Goal: Task Accomplishment & Management: Use online tool/utility

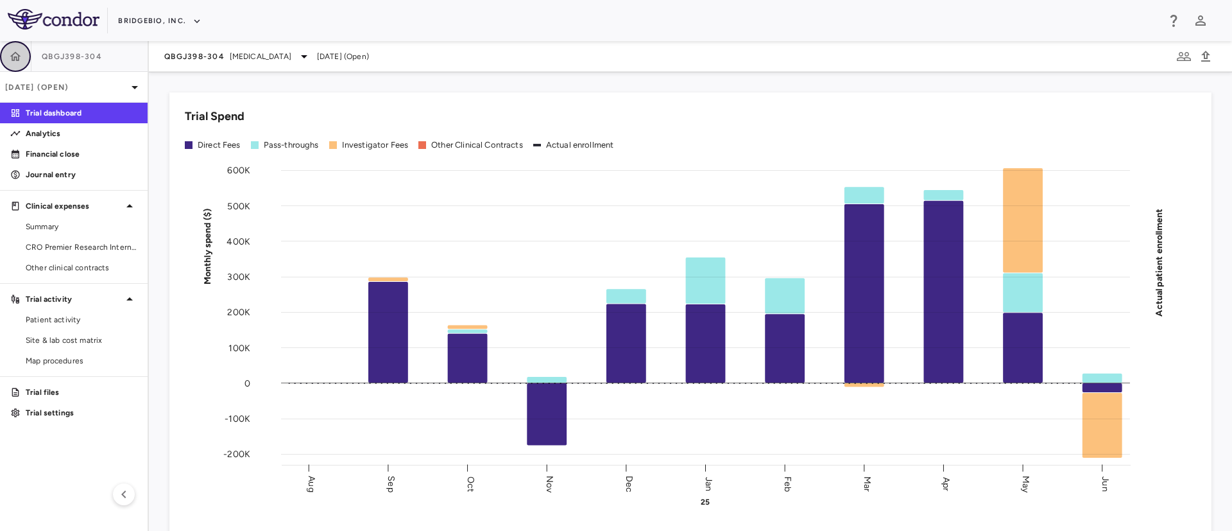
click at [15, 56] on icon "button" at bounding box center [15, 55] width 11 height 9
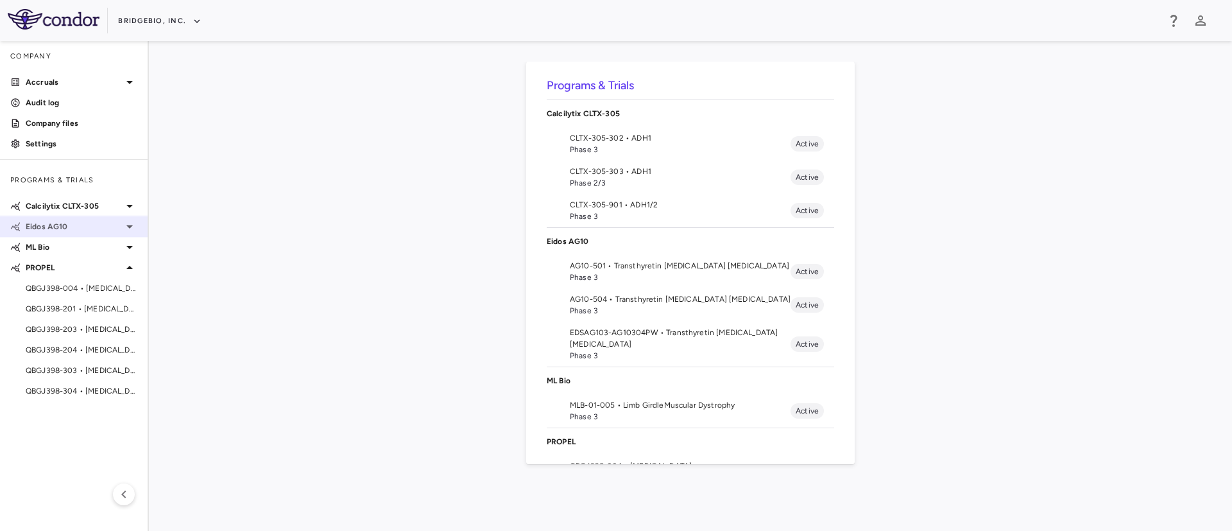
click at [131, 229] on icon at bounding box center [129, 226] width 15 height 15
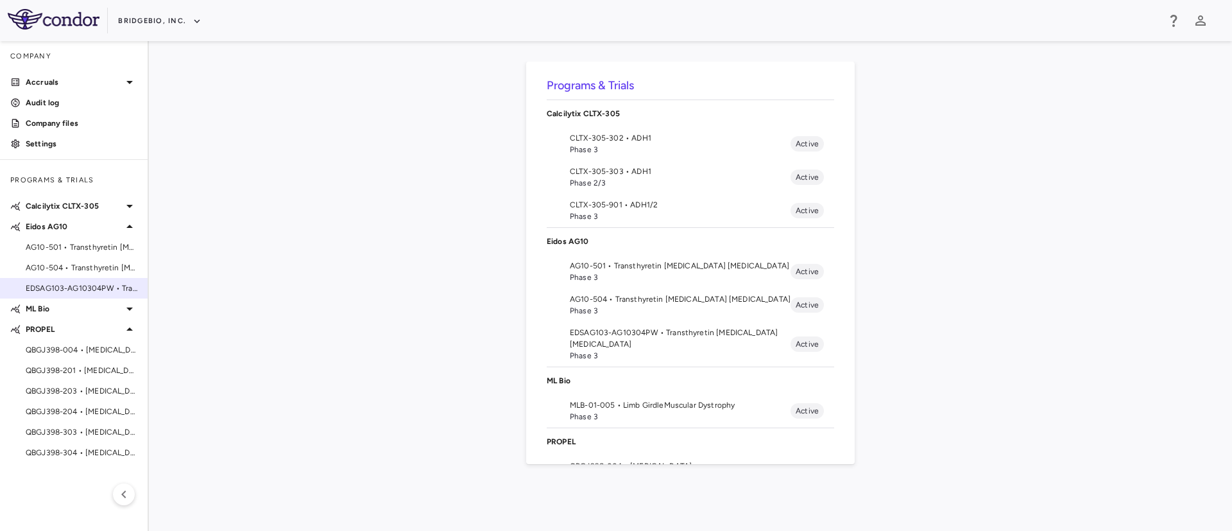
click at [82, 294] on div "EDSAG103-AG10304PW • Transthyretin Amyloid Cardiomyopathy" at bounding box center [74, 288] width 148 height 19
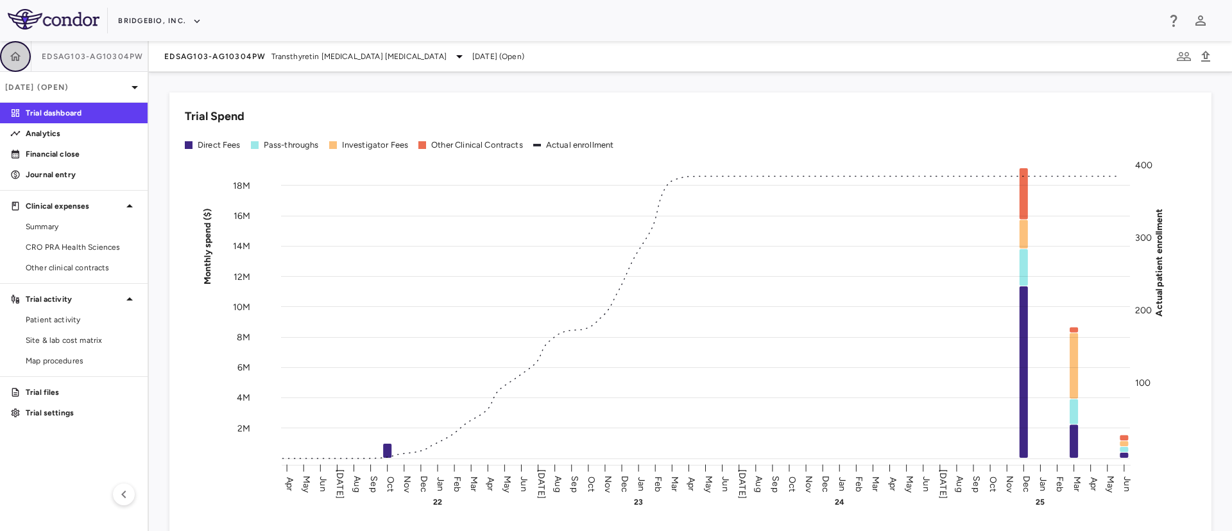
click at [13, 58] on icon "button" at bounding box center [15, 56] width 13 height 13
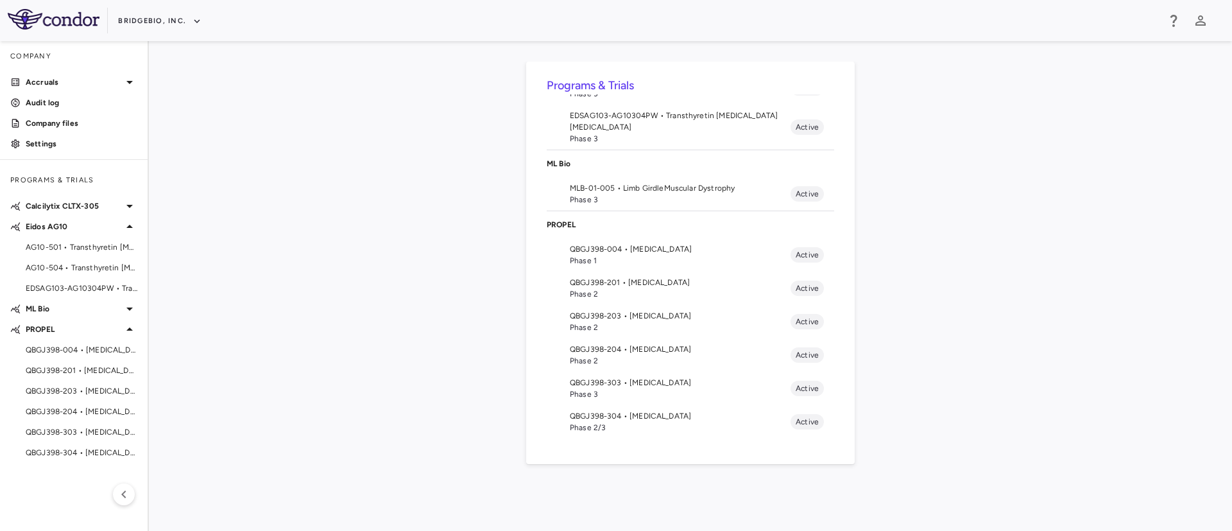
scroll to position [216, 0]
click at [76, 286] on span "EDSAG103-AG10304PW • Transthyretin Amyloid Cardiomyopathy" at bounding box center [82, 288] width 112 height 12
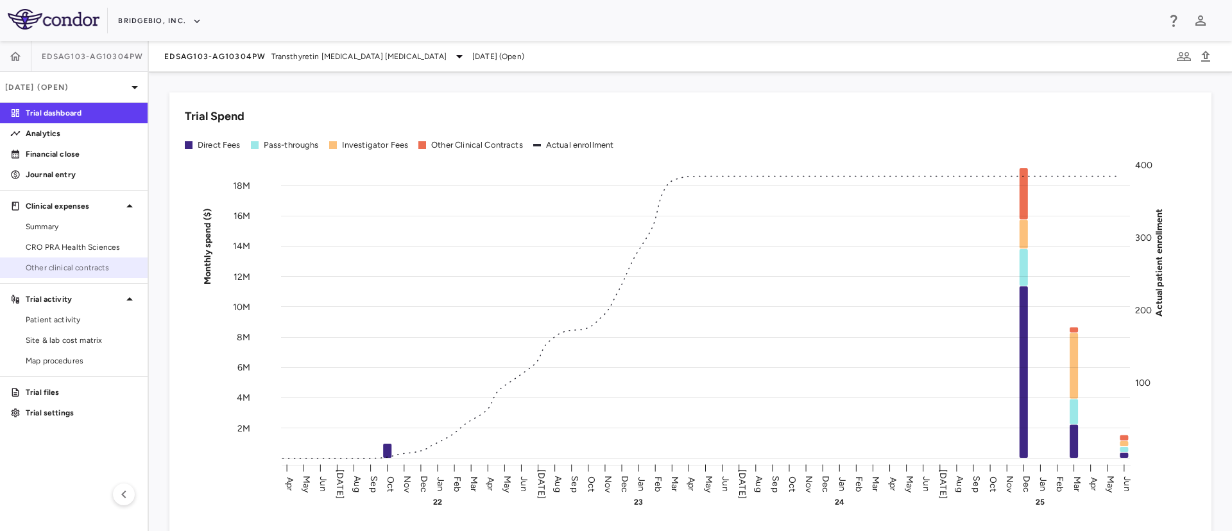
click at [74, 269] on span "Other clinical contracts" at bounding box center [82, 268] width 112 height 12
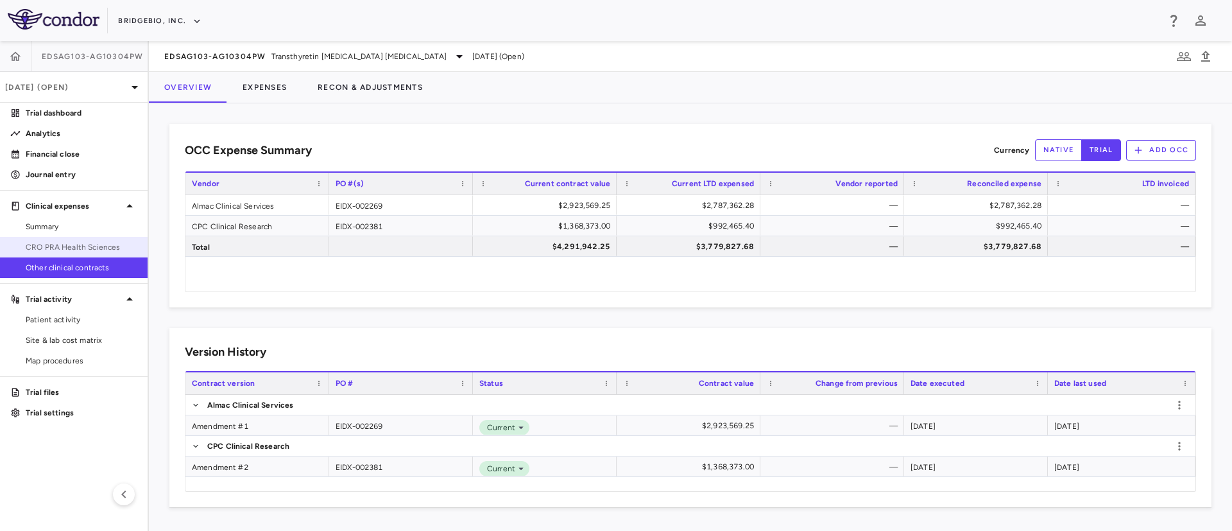
click at [103, 251] on span "CRO PRA Health Sciences" at bounding box center [82, 247] width 112 height 12
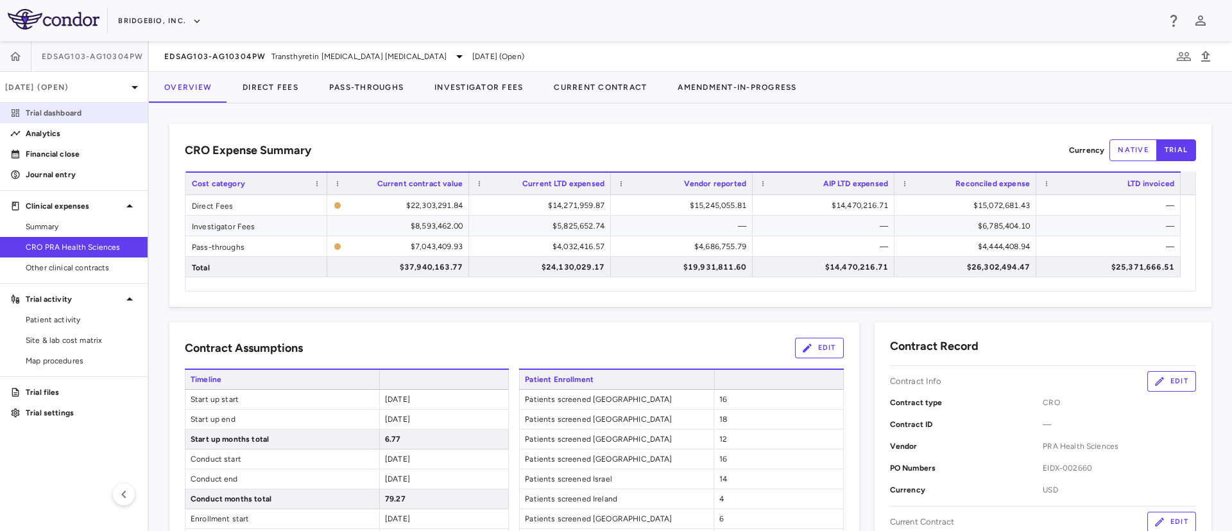
click at [56, 112] on p "Trial dashboard" at bounding box center [82, 113] width 112 height 12
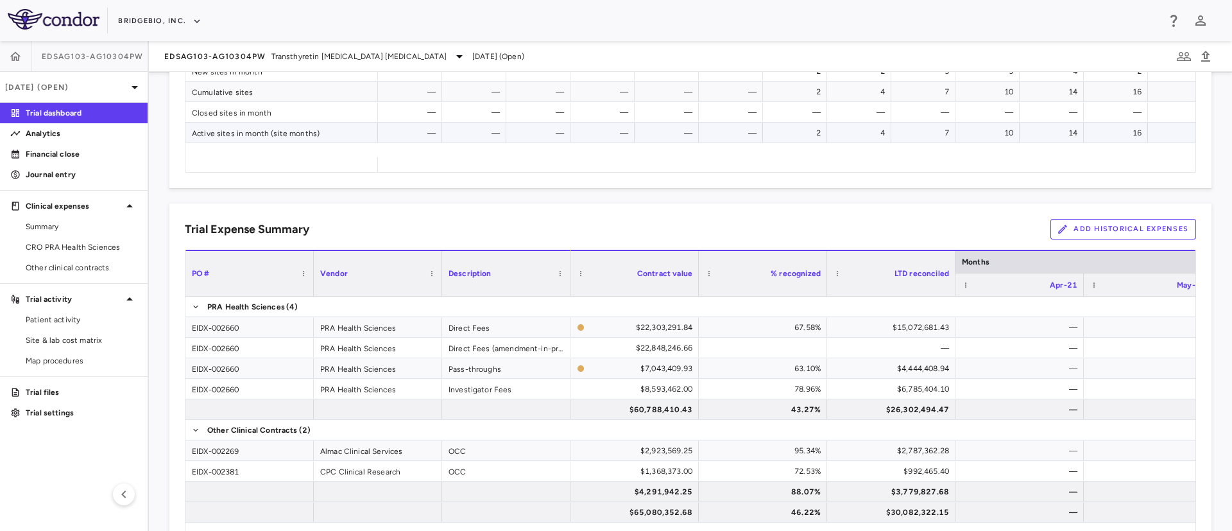
scroll to position [720, 0]
click at [1118, 231] on button "Add Historical Expenses" at bounding box center [1124, 228] width 146 height 21
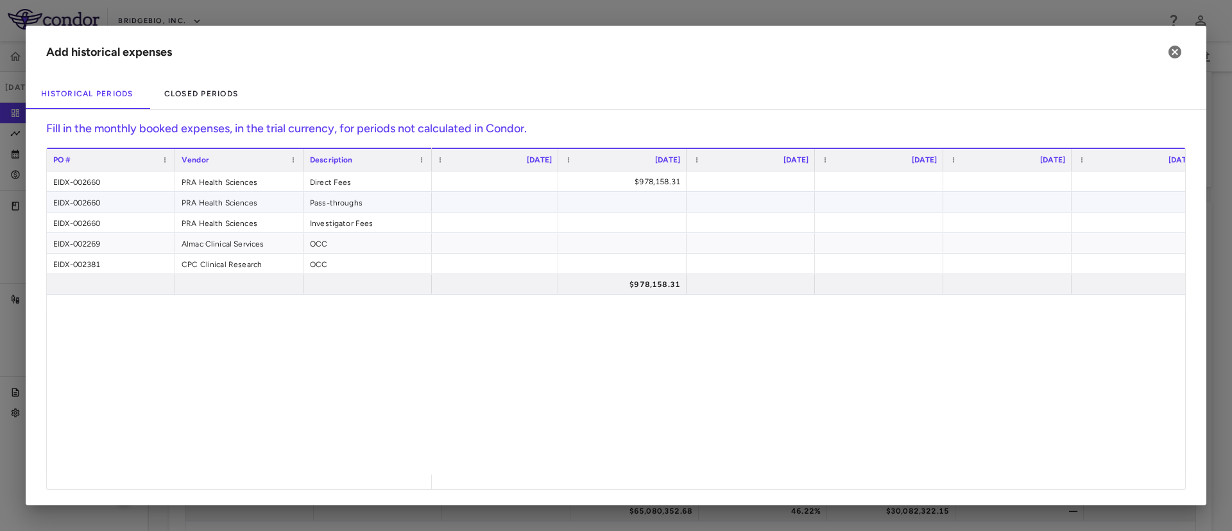
scroll to position [0, 793]
click at [725, 180] on div at bounding box center [732, 181] width 116 height 19
paste input "*********"
type input "*********"
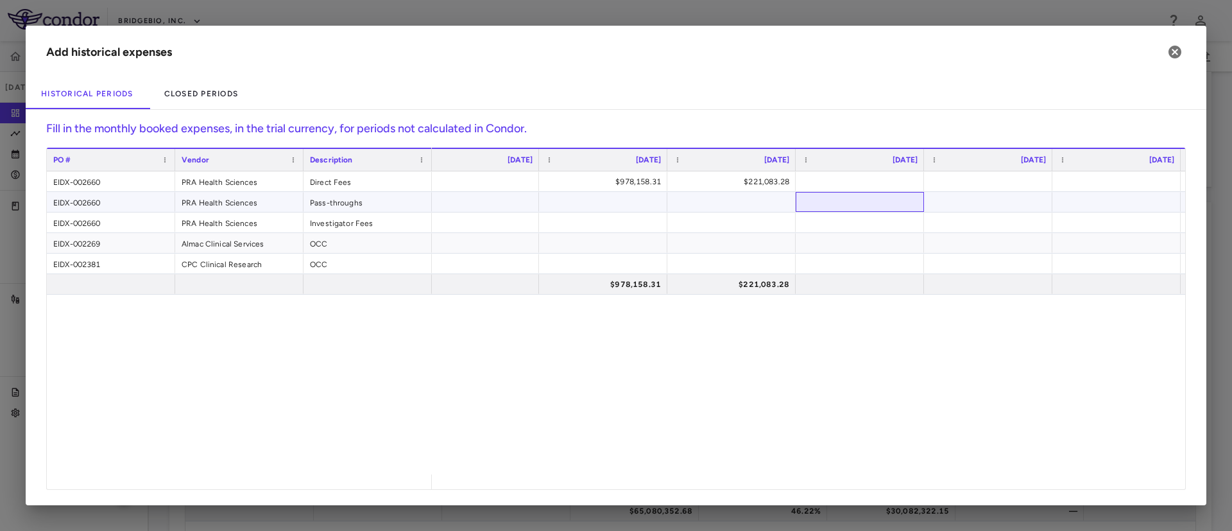
click at [876, 192] on div at bounding box center [860, 202] width 128 height 20
click at [856, 174] on div at bounding box center [860, 181] width 116 height 19
type input "*********"
click at [821, 105] on div "Historical Periods Closed Periods" at bounding box center [616, 93] width 1181 height 31
click at [857, 348] on div "$978,158.31 $221,083.28 ​ ********* $978,158.31 $221,083.28" at bounding box center [809, 322] width 754 height 303
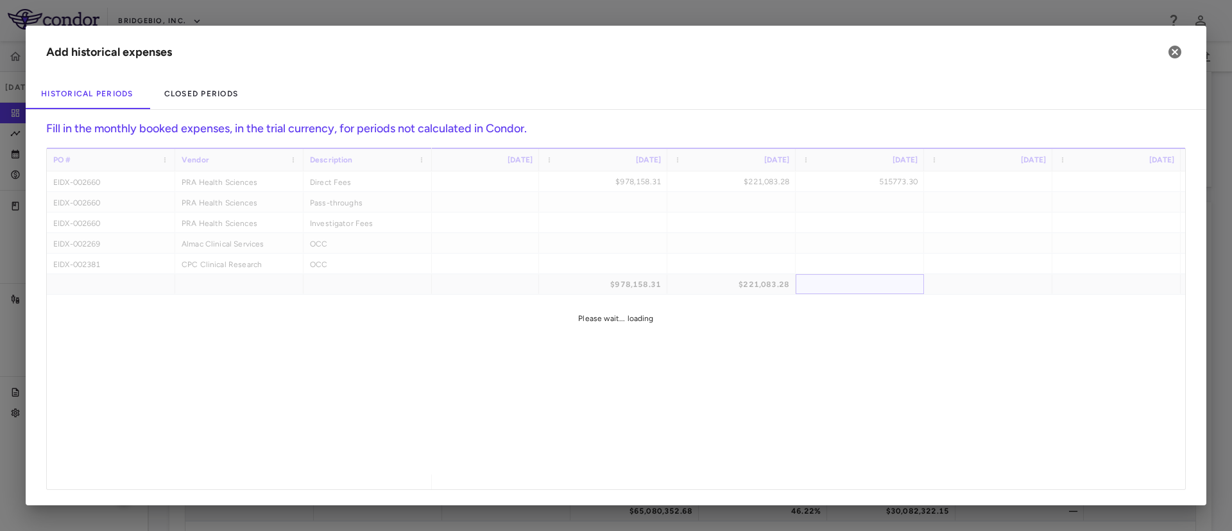
click at [826, 288] on div "PO # Vendor Description Aug 2021" at bounding box center [616, 318] width 1139 height 341
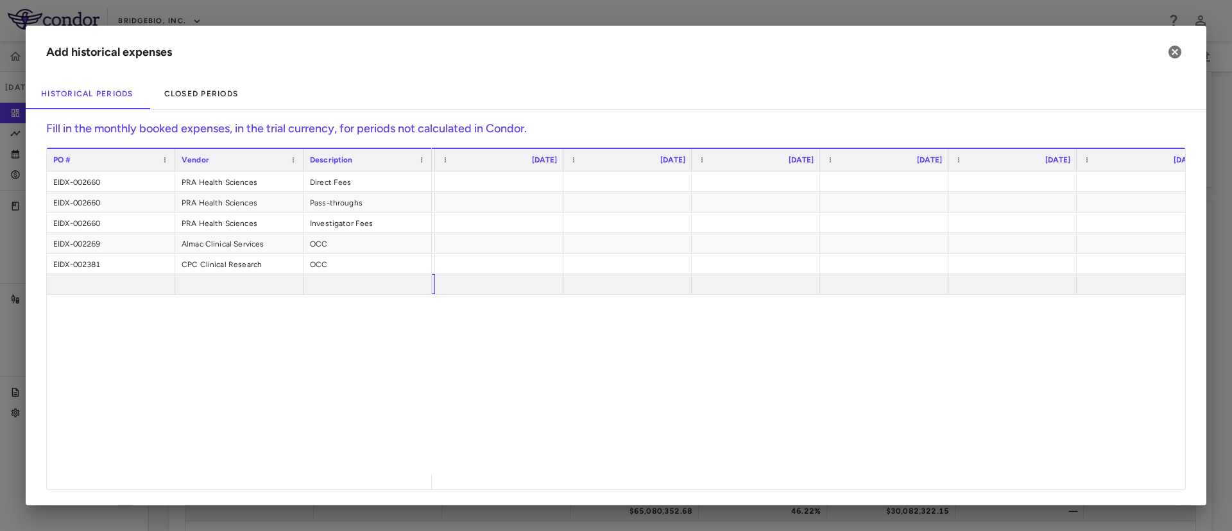
scroll to position [0, 1142]
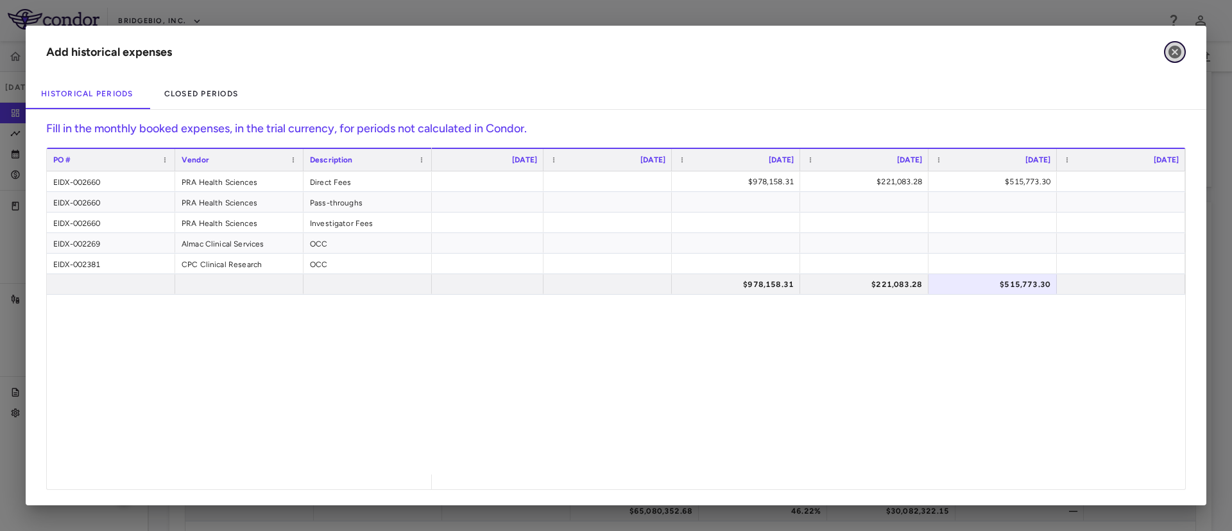
click at [1174, 54] on icon "button" at bounding box center [1175, 52] width 13 height 13
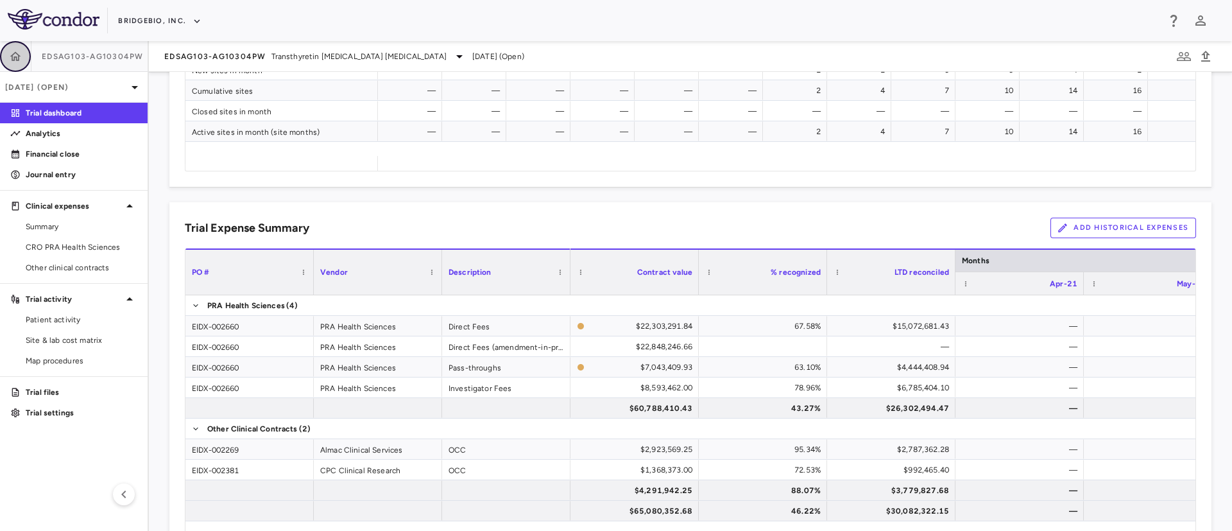
click at [13, 56] on icon "button" at bounding box center [15, 56] width 13 height 13
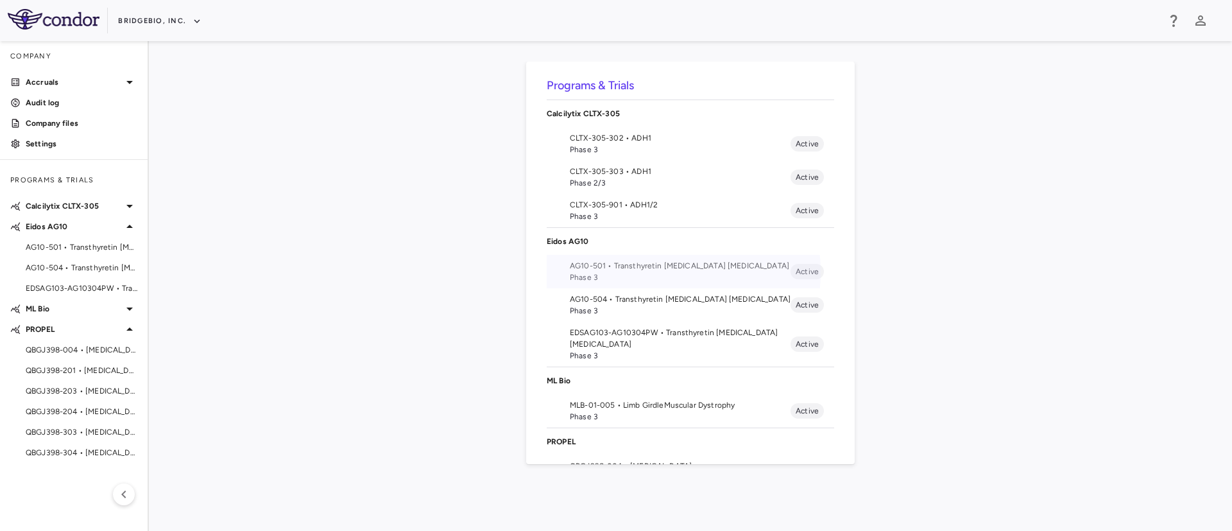
click at [641, 272] on span "Phase 3" at bounding box center [680, 278] width 221 height 12
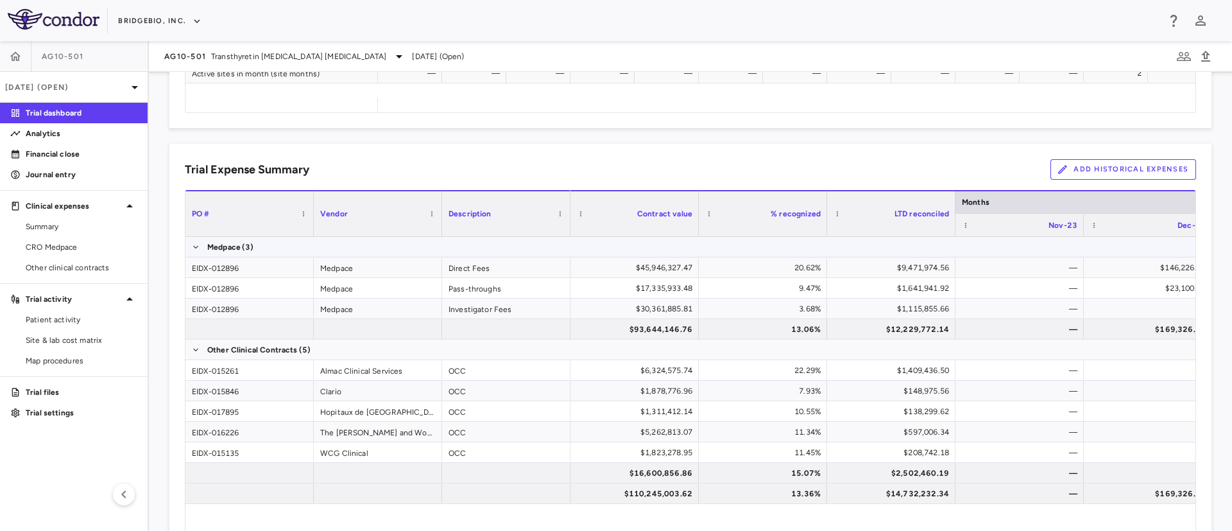
scroll to position [779, 0]
click at [1109, 167] on button "Add Historical Expenses" at bounding box center [1124, 168] width 146 height 21
